Goal: Check status: Check status

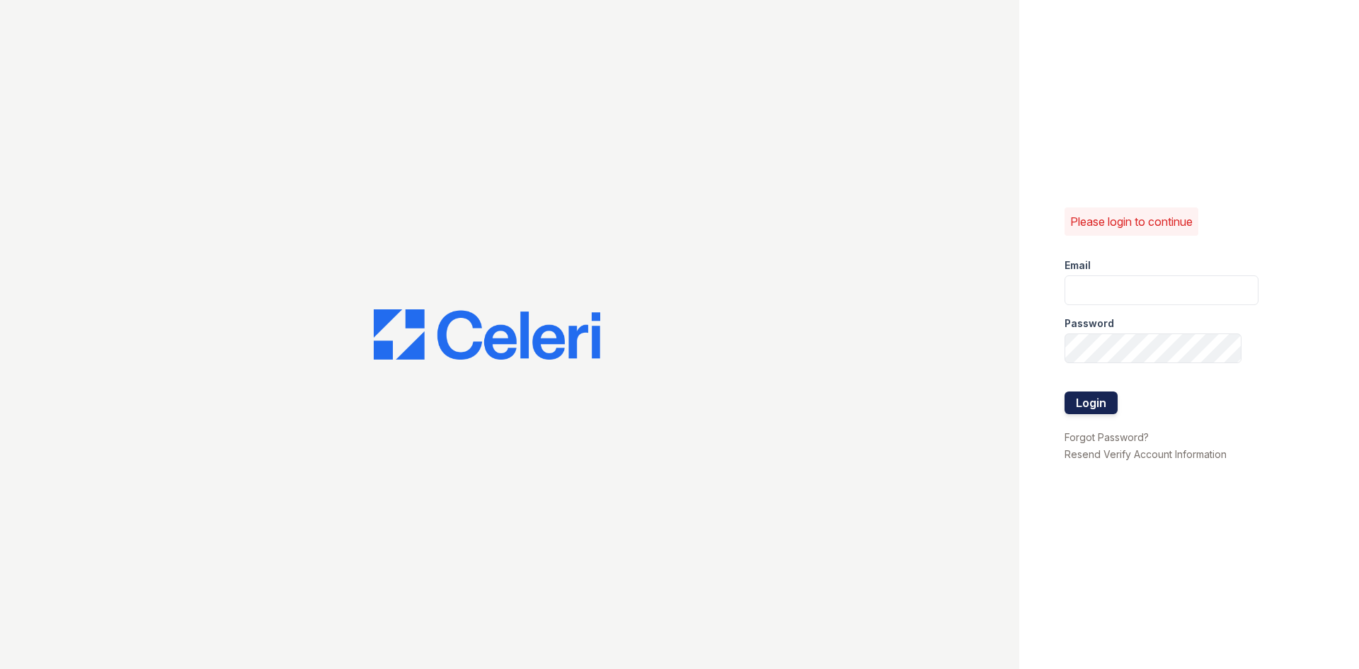
type input "westcreek1@cafmanagement.com"
click at [1101, 399] on button "Login" at bounding box center [1091, 402] width 53 height 23
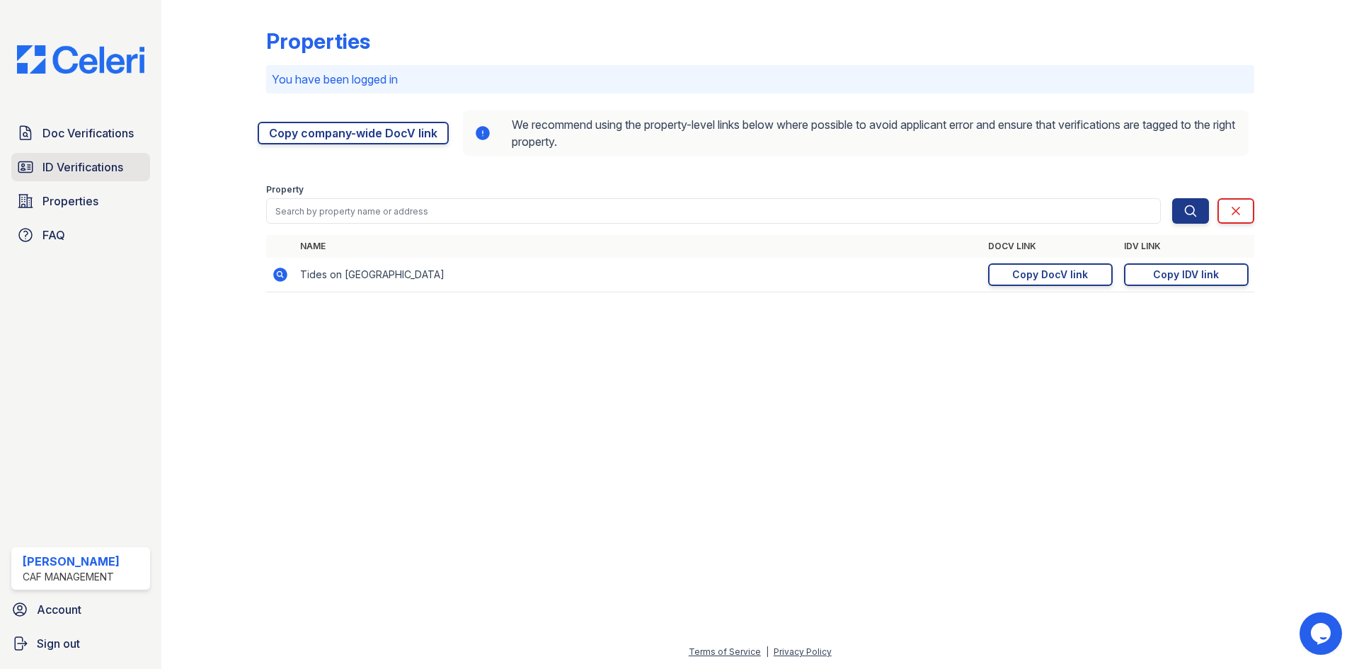
click at [84, 156] on link "ID Verifications" at bounding box center [80, 167] width 139 height 28
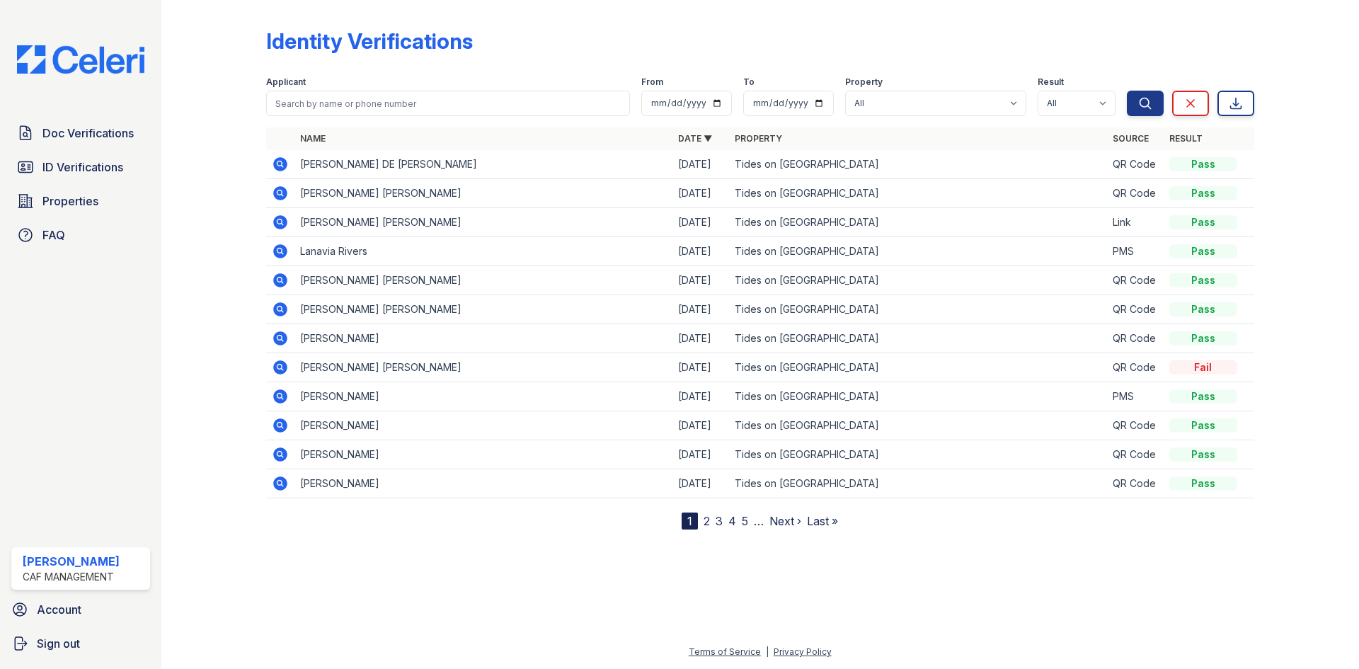
click at [282, 164] on icon at bounding box center [280, 164] width 17 height 17
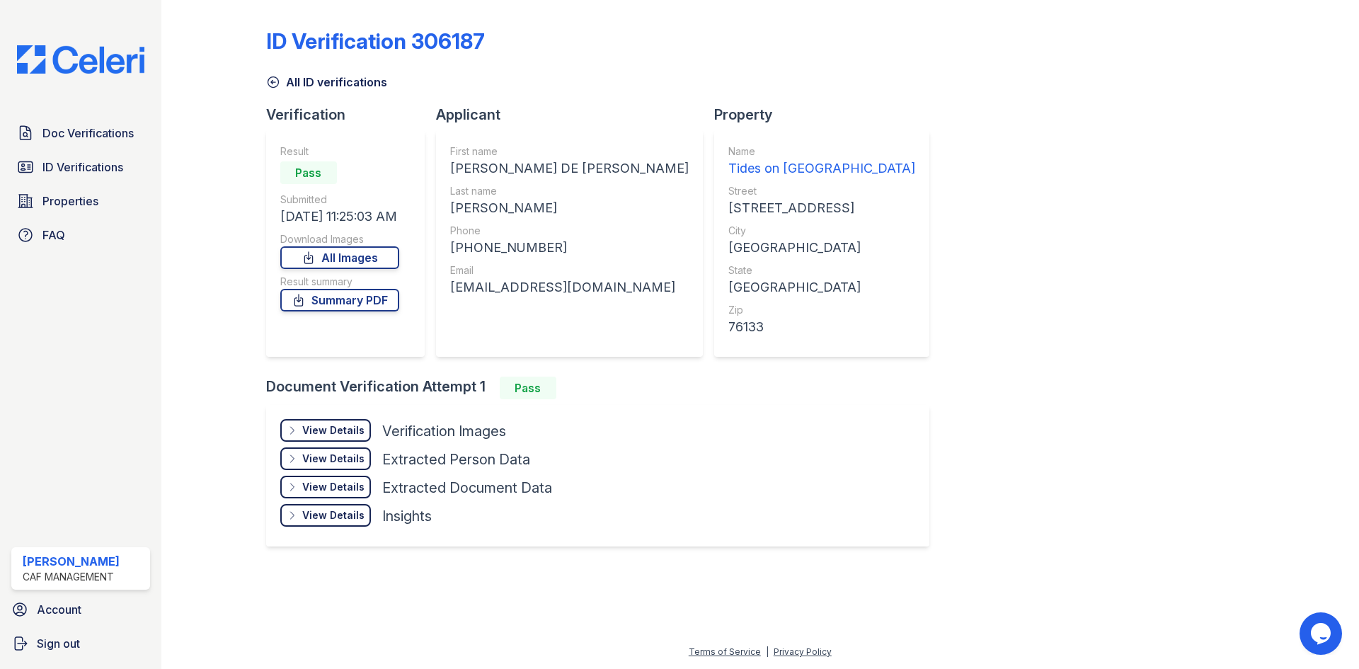
click at [539, 291] on div "gualemily098@gmail.com" at bounding box center [569, 287] width 239 height 20
click at [537, 292] on div "gualemily098@gmail.com" at bounding box center [569, 287] width 239 height 20
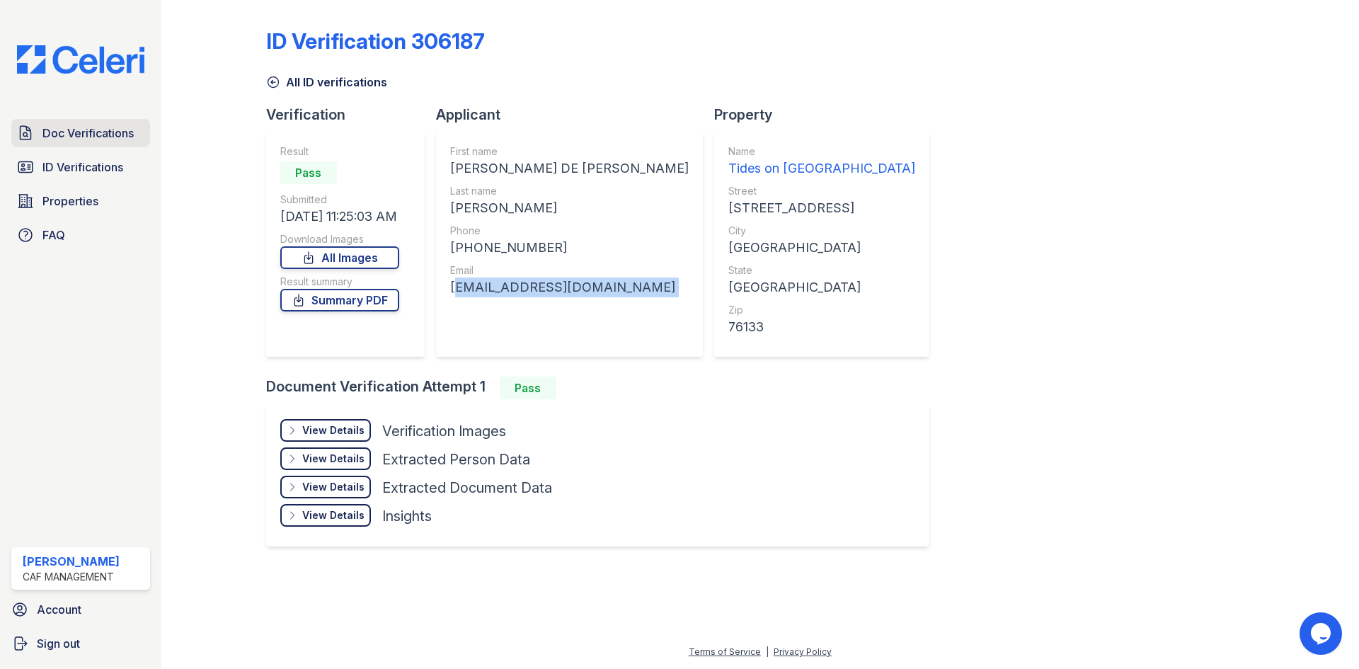
click at [93, 137] on span "Doc Verifications" at bounding box center [87, 133] width 91 height 17
click at [99, 159] on span "ID Verifications" at bounding box center [82, 167] width 81 height 17
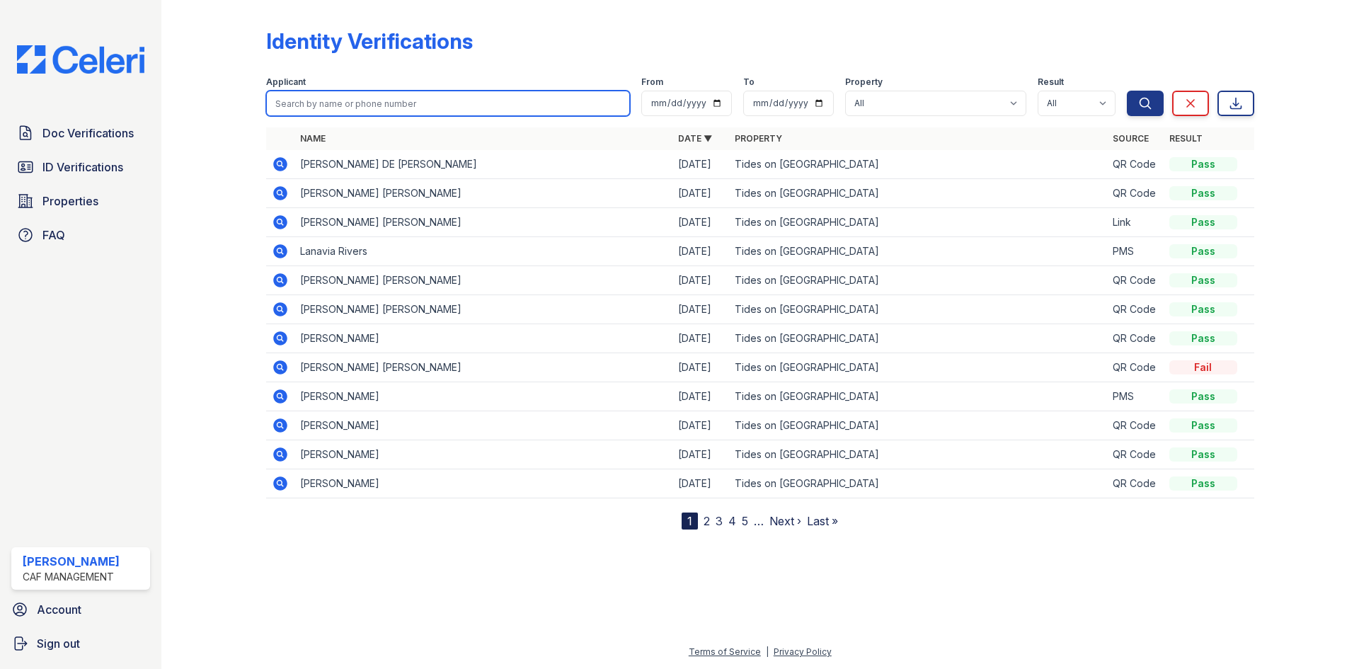
click at [381, 107] on input "search" at bounding box center [448, 103] width 364 height 25
type input "cortez"
click at [1127, 91] on button "Search" at bounding box center [1145, 103] width 37 height 25
click at [381, 107] on input "cortez" at bounding box center [448, 103] width 364 height 25
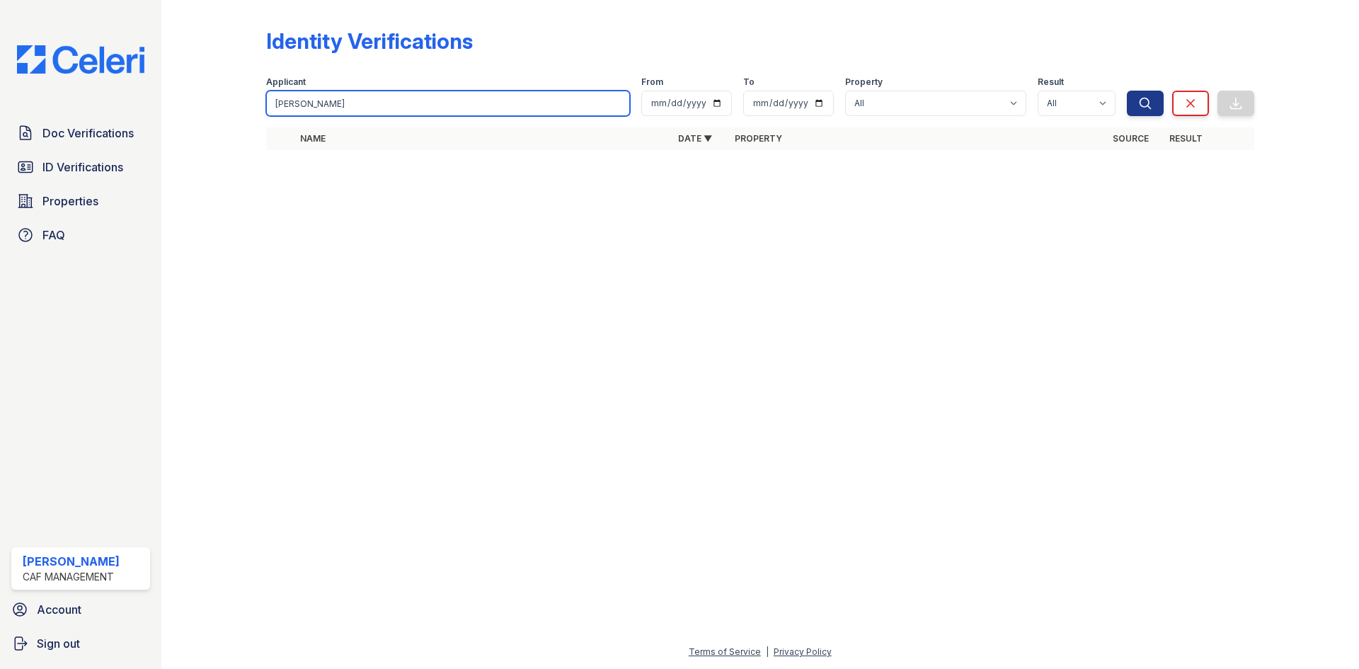
click at [381, 106] on input "cortez" at bounding box center [448, 103] width 364 height 25
type input "c"
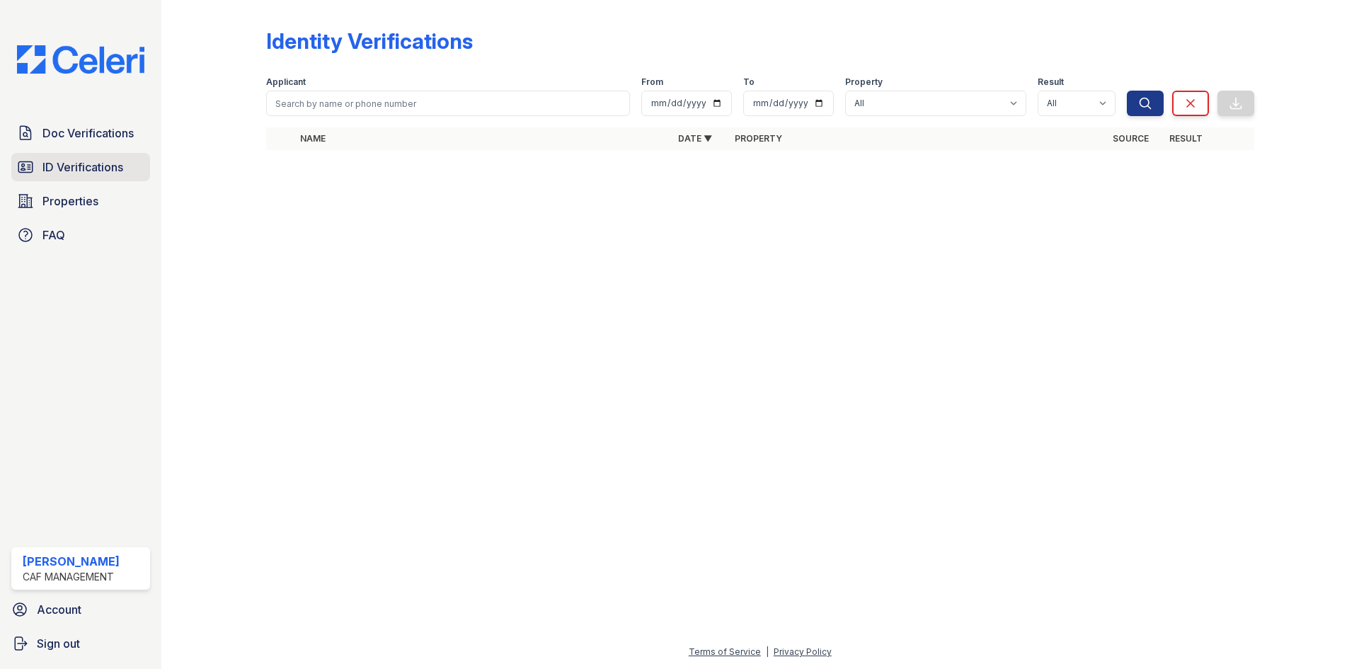
click at [113, 160] on span "ID Verifications" at bounding box center [82, 167] width 81 height 17
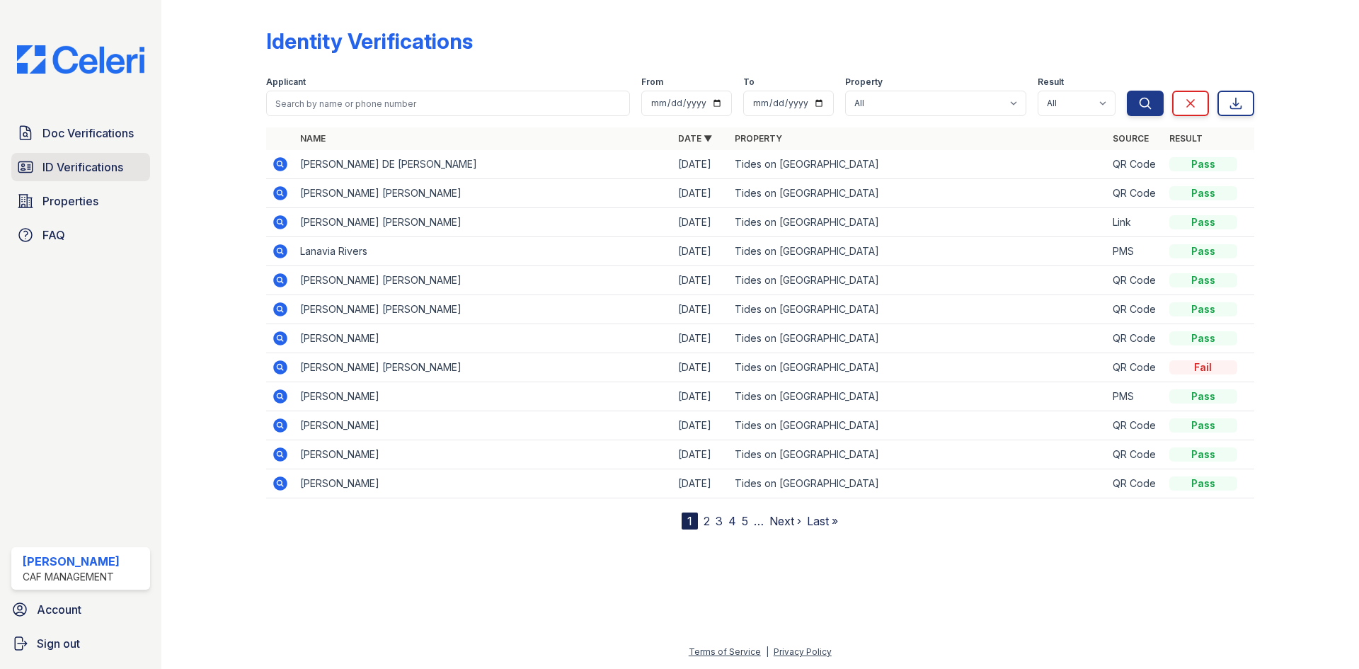
click at [98, 167] on span "ID Verifications" at bounding box center [82, 167] width 81 height 17
